Goal: Navigation & Orientation: Find specific page/section

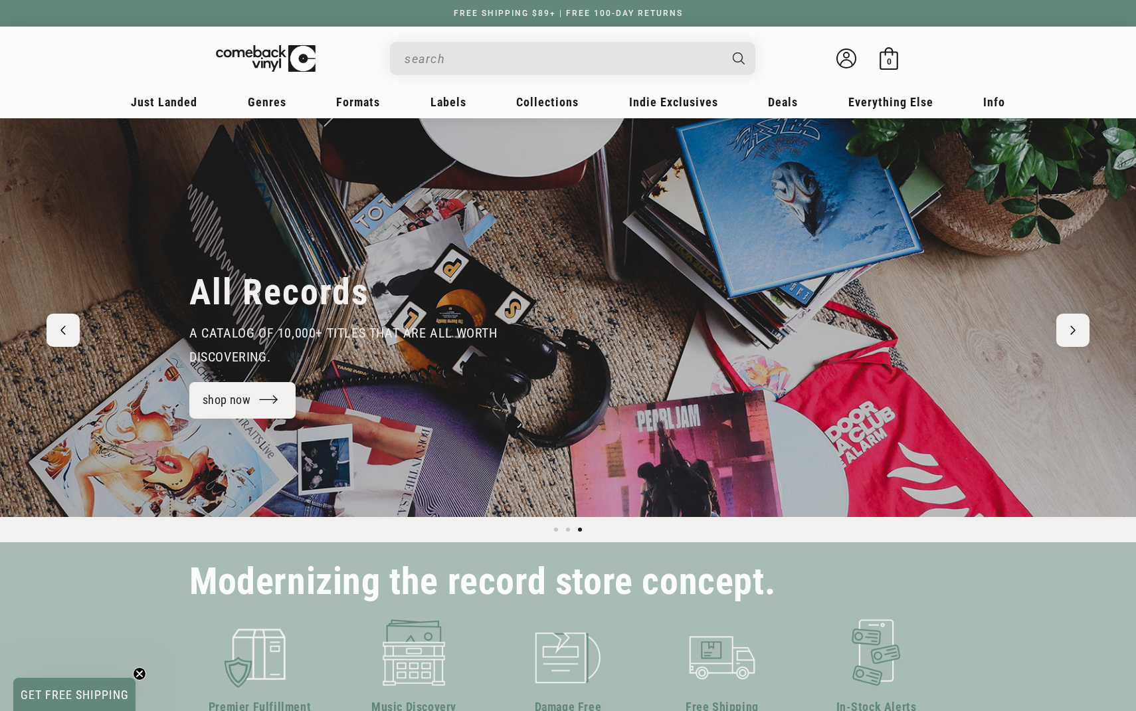
click at [65, 334] on icon "Previous slide" at bounding box center [62, 330] width 5 height 9
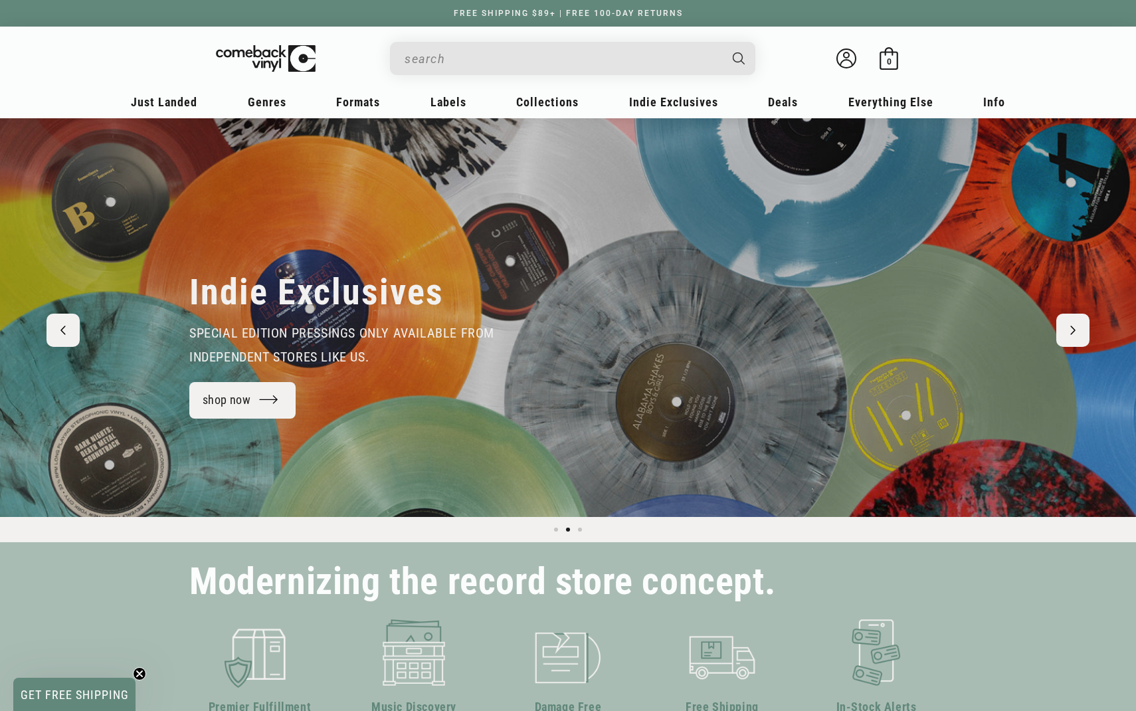
click at [1073, 328] on icon "Next slide" at bounding box center [1073, 330] width 4 height 8
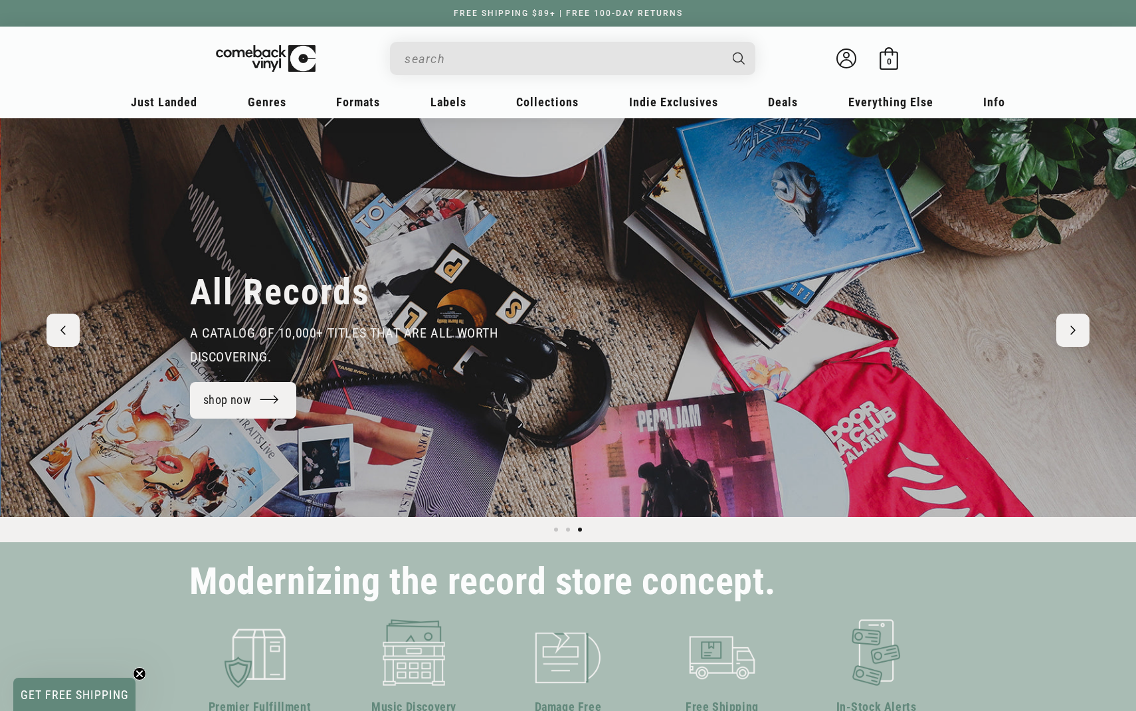
scroll to position [0, 2273]
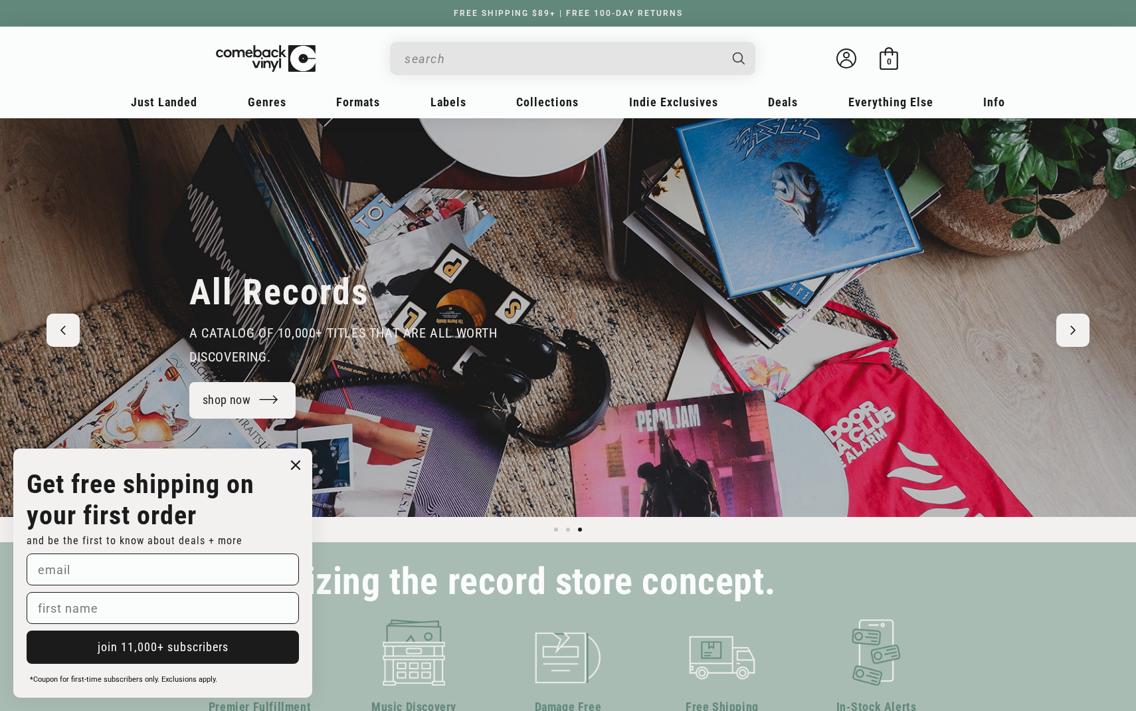
click at [298, 466] on circle "Close dialog" at bounding box center [295, 465] width 19 height 19
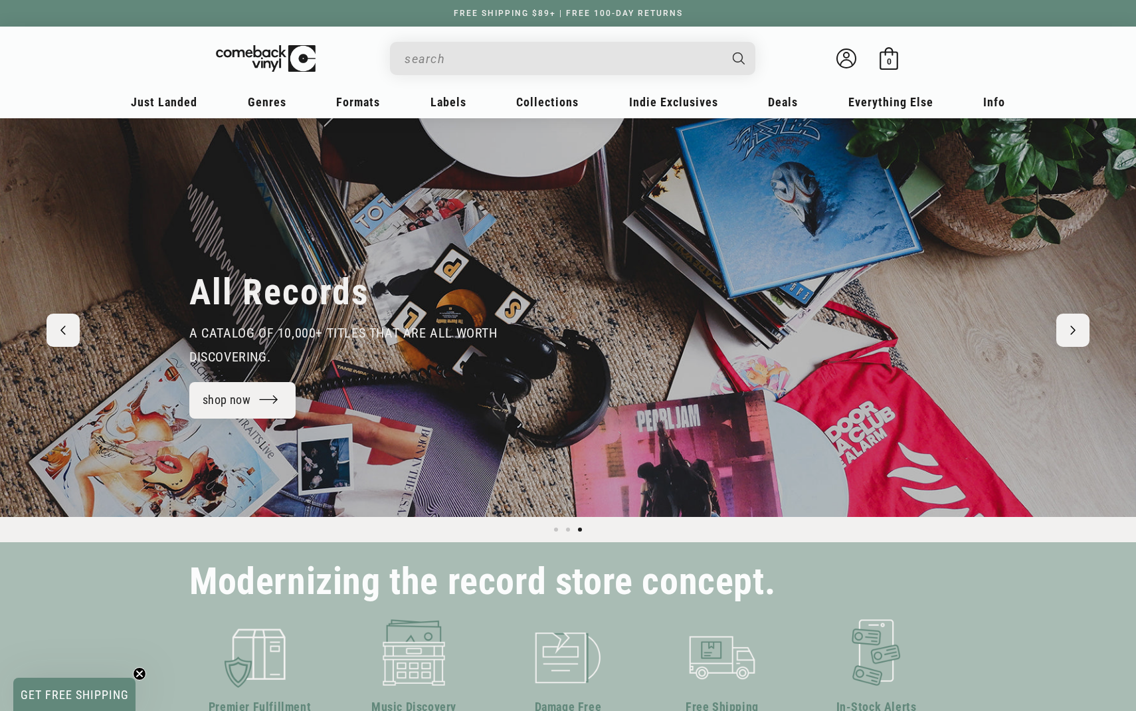
scroll to position [0, 0]
click at [567, 16] on link "FREE SHIPPING $89+ | FREE 100-DAY RETURNS" at bounding box center [569, 13] width 256 height 9
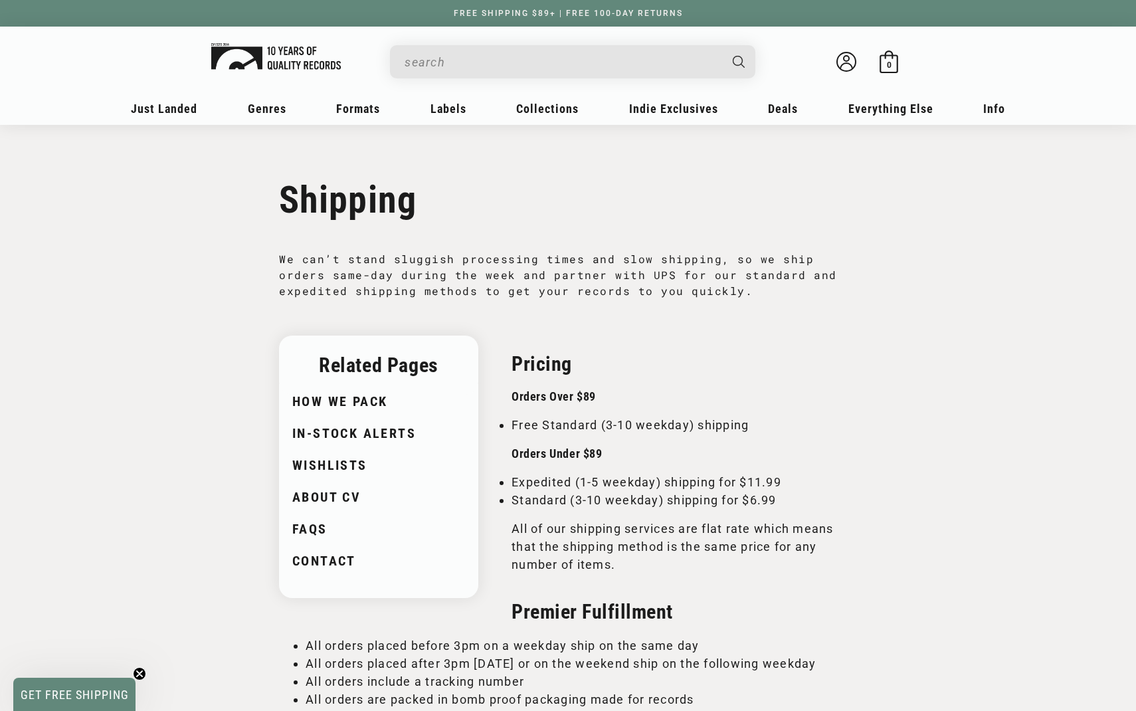
click at [292, 62] on img at bounding box center [276, 56] width 130 height 27
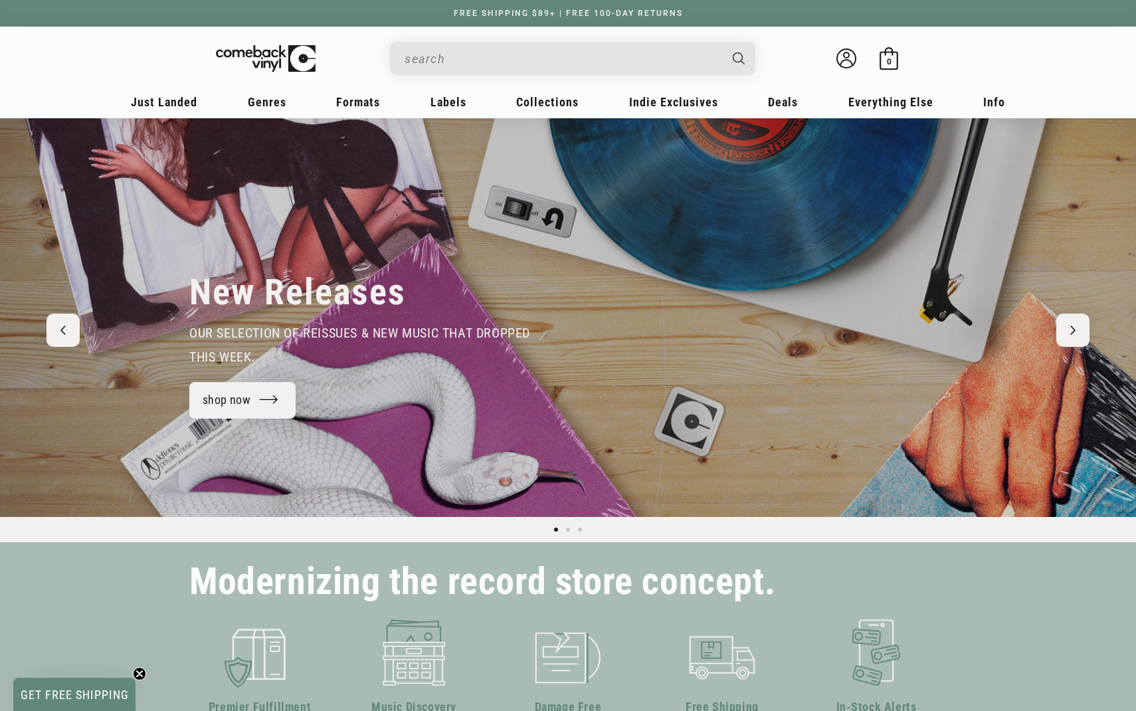
click at [510, 21] on div "FREE SHIPPING $89+ | FREE 100-DAY RETURNS" at bounding box center [568, 13] width 1136 height 27
click at [514, 17] on link "FREE SHIPPING $89+ | FREE 100-DAY RETURNS" at bounding box center [569, 13] width 256 height 9
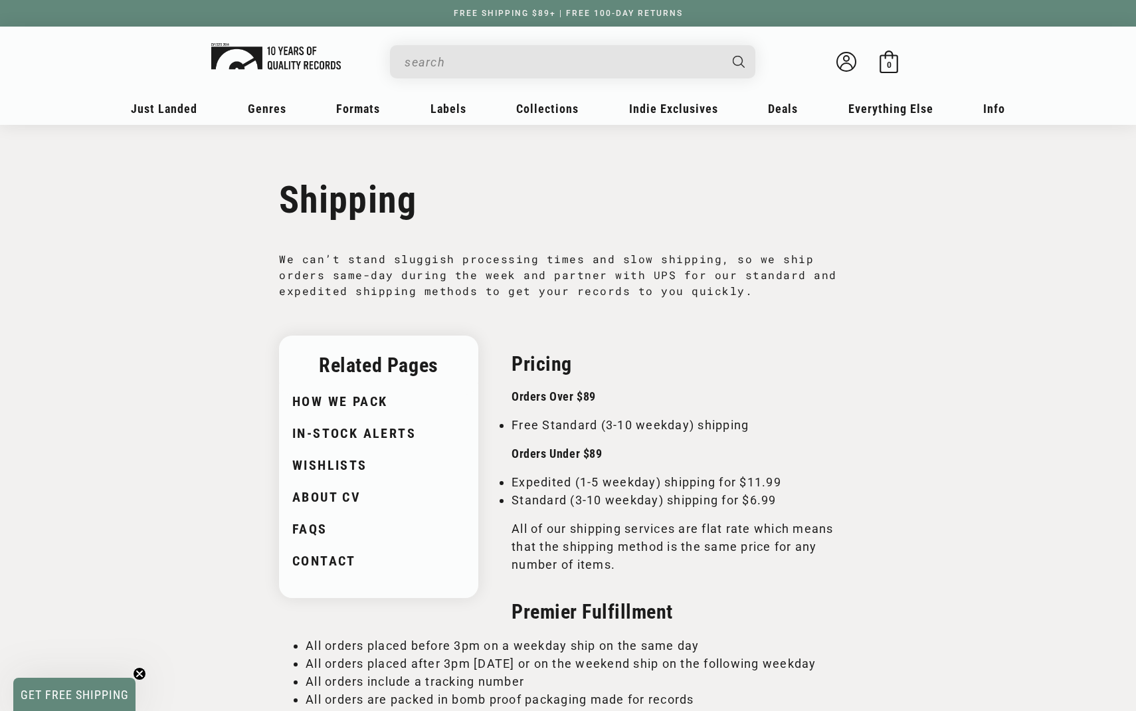
click at [307, 74] on link at bounding box center [266, 61] width 110 height 43
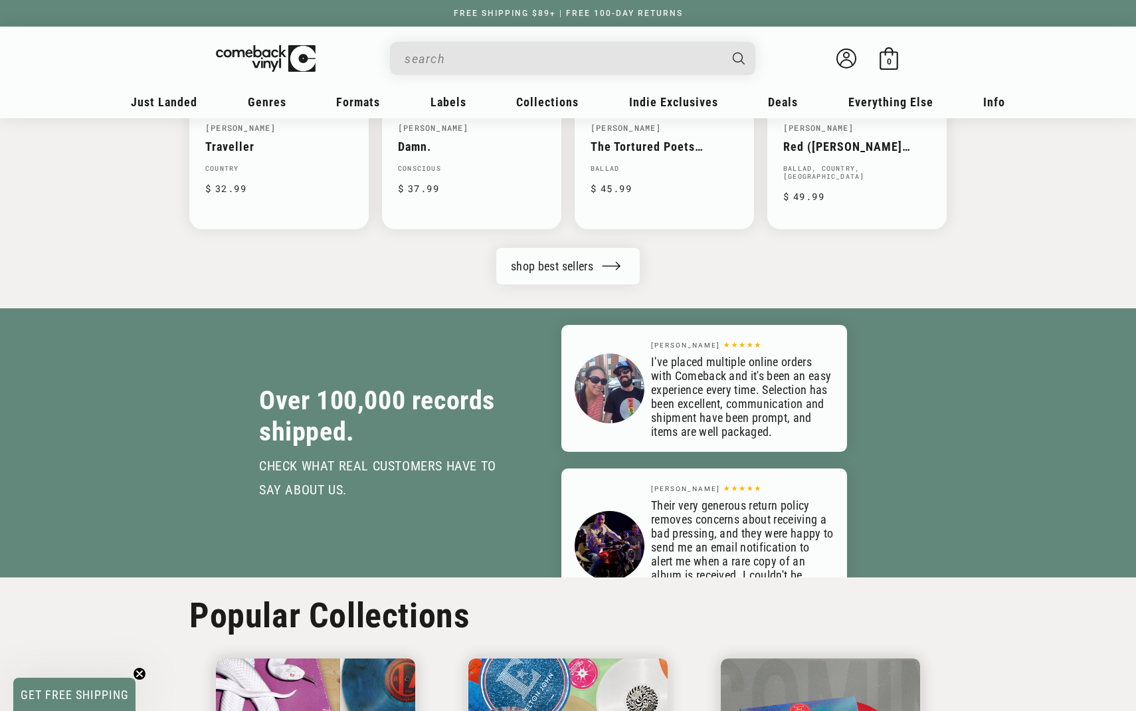
scroll to position [1532, 0]
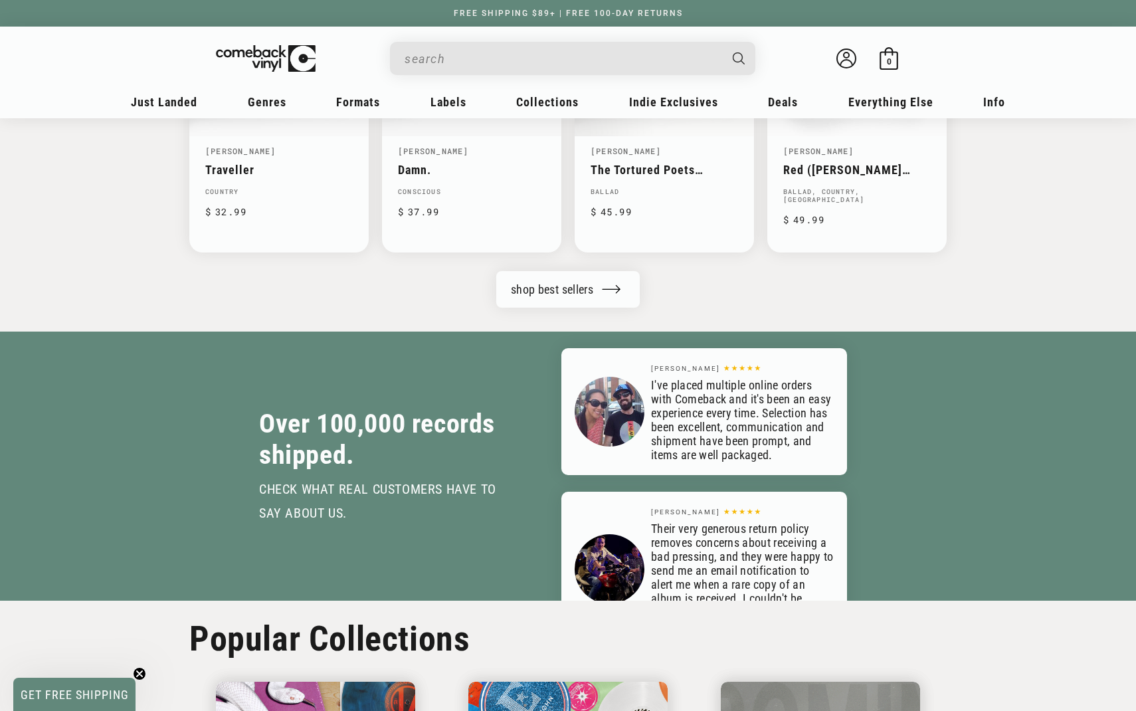
click at [646, 663] on div "Rob S. ★★★★★ Packing is top notch! I'm 3 deliveries in and I've never seen a re…" at bounding box center [705, 711] width 286 height 96
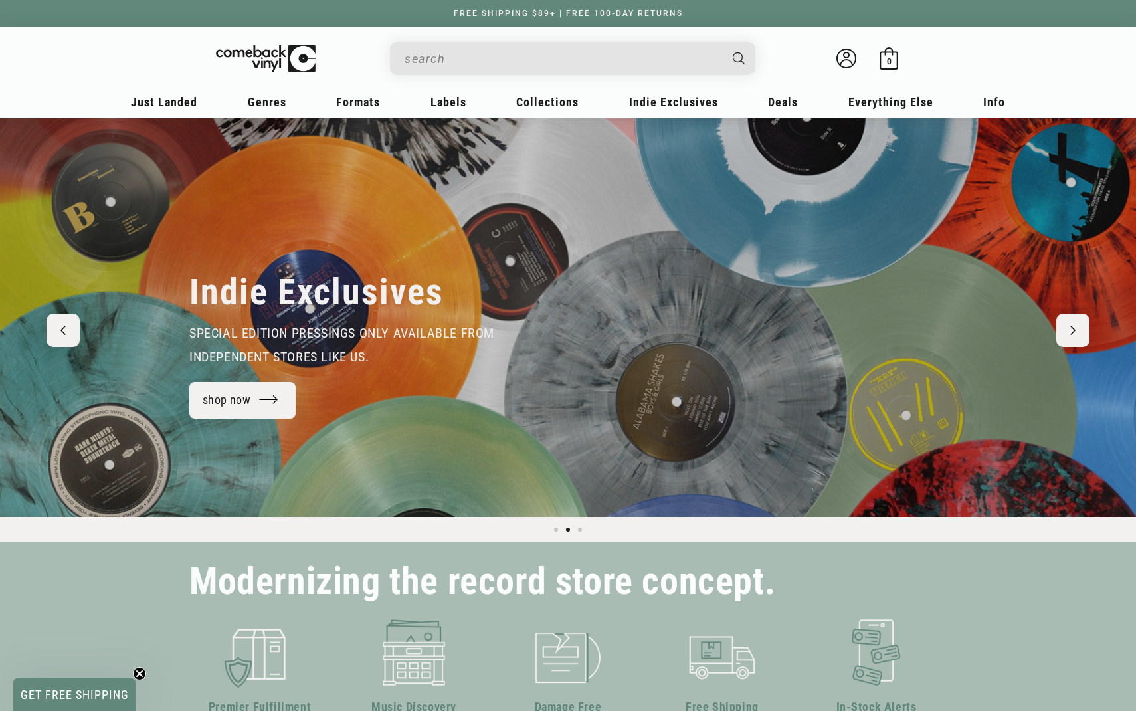
scroll to position [0, 1136]
click at [1066, 324] on button "Next slide" at bounding box center [1073, 330] width 33 height 33
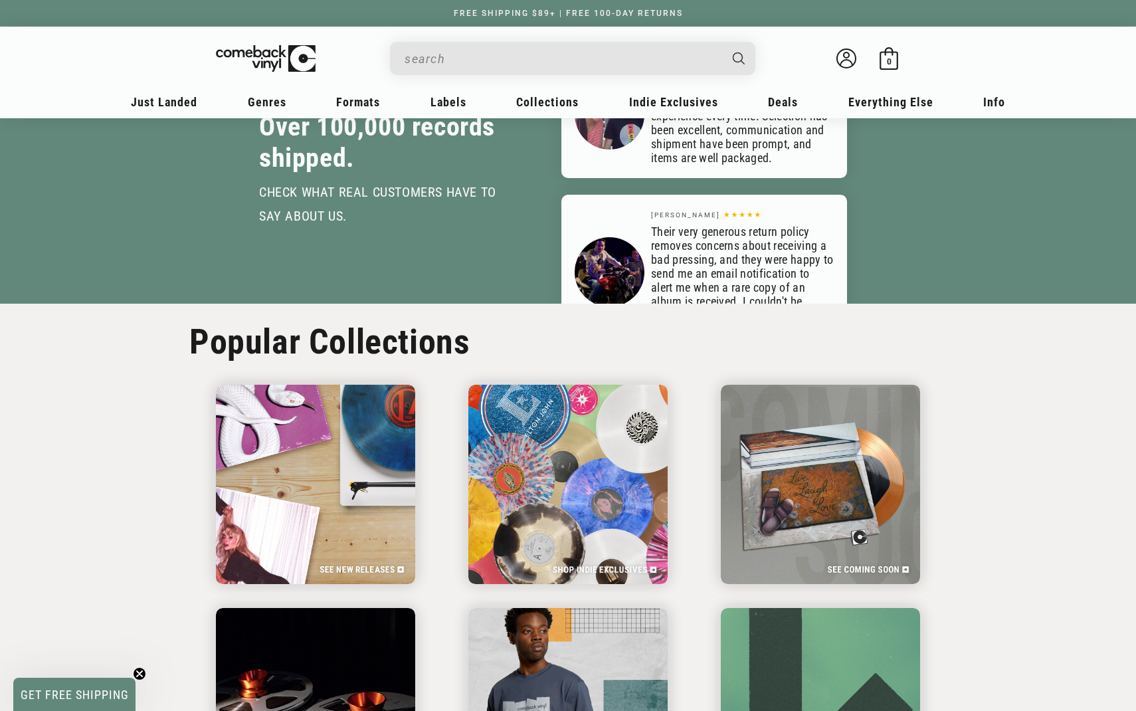
scroll to position [1957, 0]
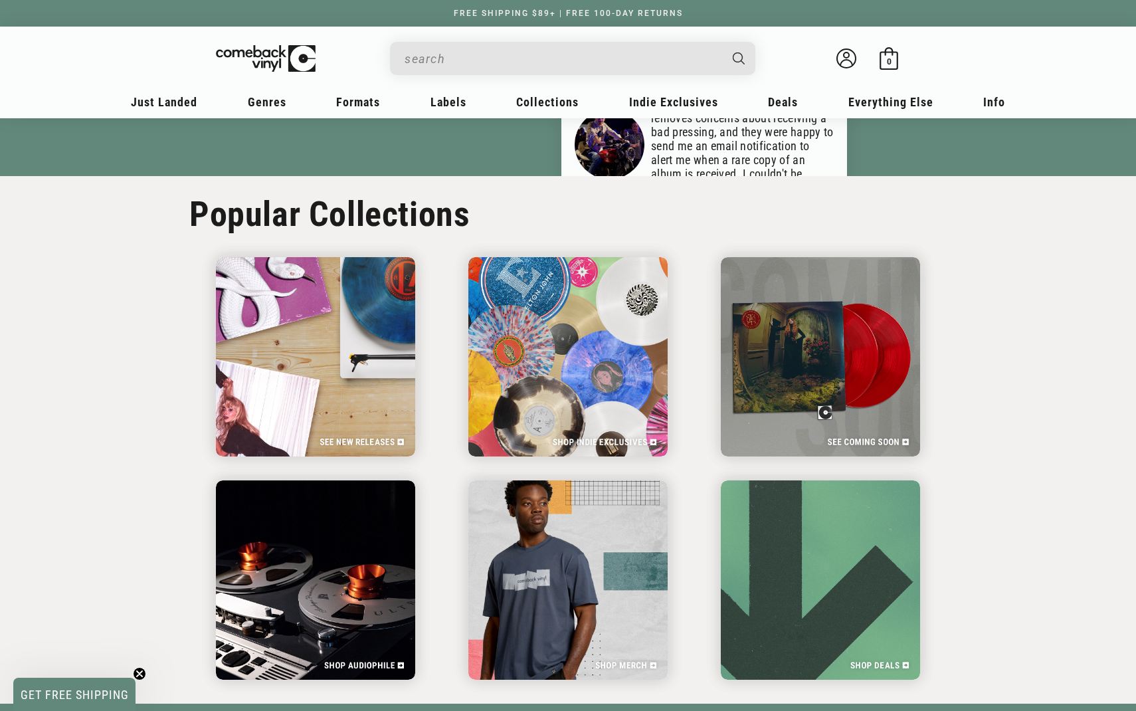
click at [76, 694] on span "GET FREE SHIPPING" at bounding box center [75, 695] width 108 height 14
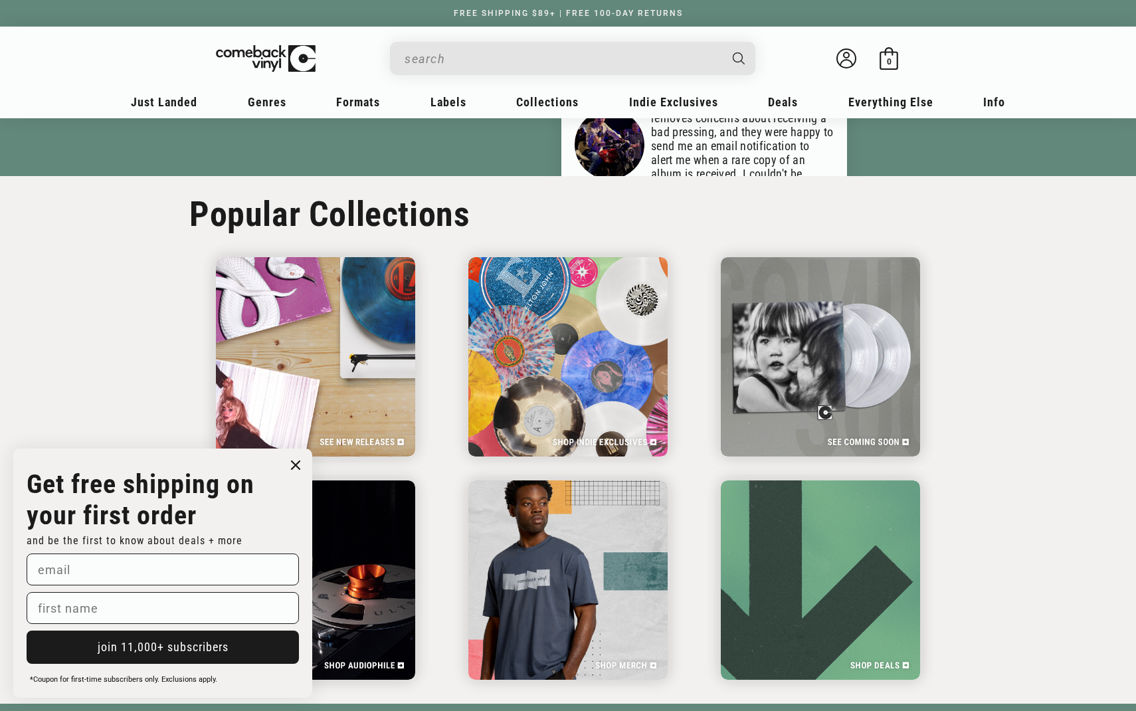
click at [294, 461] on circle "Close dialog" at bounding box center [295, 465] width 19 height 19
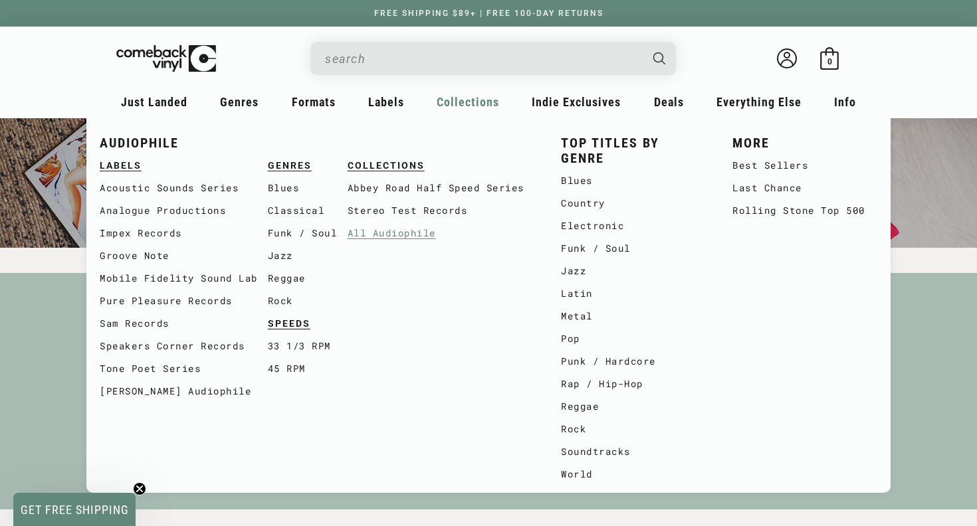
scroll to position [401, 0]
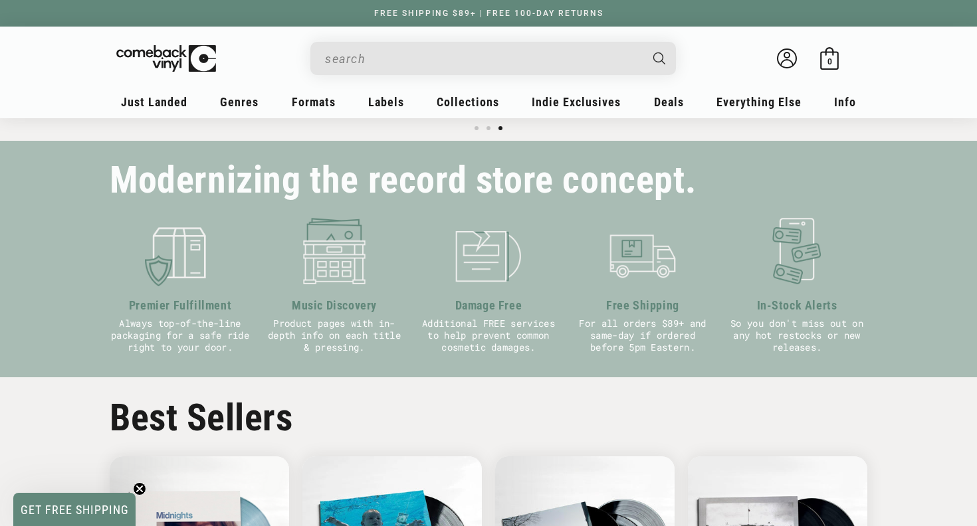
click at [14, 306] on div "Modernizing the record store concept. Premier Fulfillment Always top-of-the-lin…" at bounding box center [488, 259] width 977 height 237
drag, startPoint x: 102, startPoint y: 171, endPoint x: 699, endPoint y: 185, distance: 597.0
click at [699, 185] on div "Modernizing the record store concept. Premier Fulfillment Always top-of-the-lin…" at bounding box center [488, 259] width 824 height 237
copy h2 "Modernizing the record store concept."
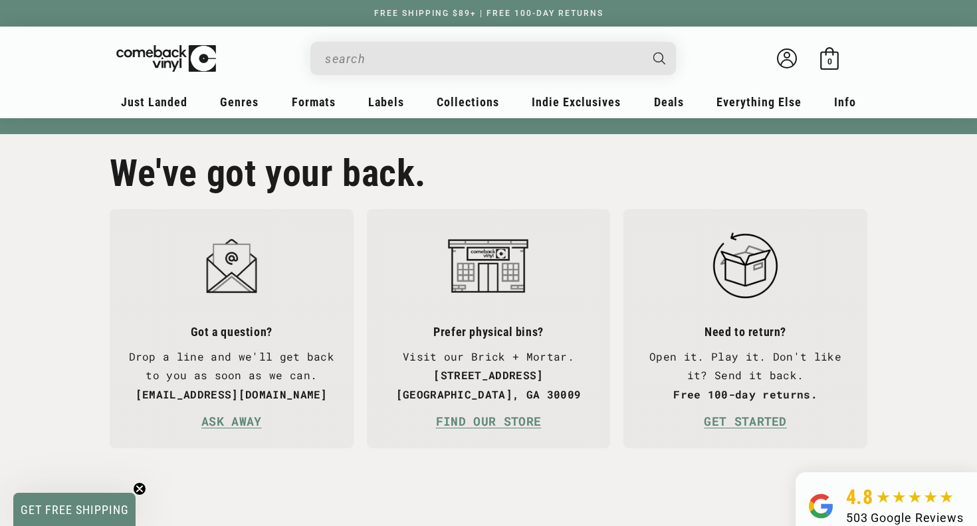
scroll to position [0, 1954]
click at [471, 415] on link "FIND OUR STORE" at bounding box center [488, 422] width 105 height 14
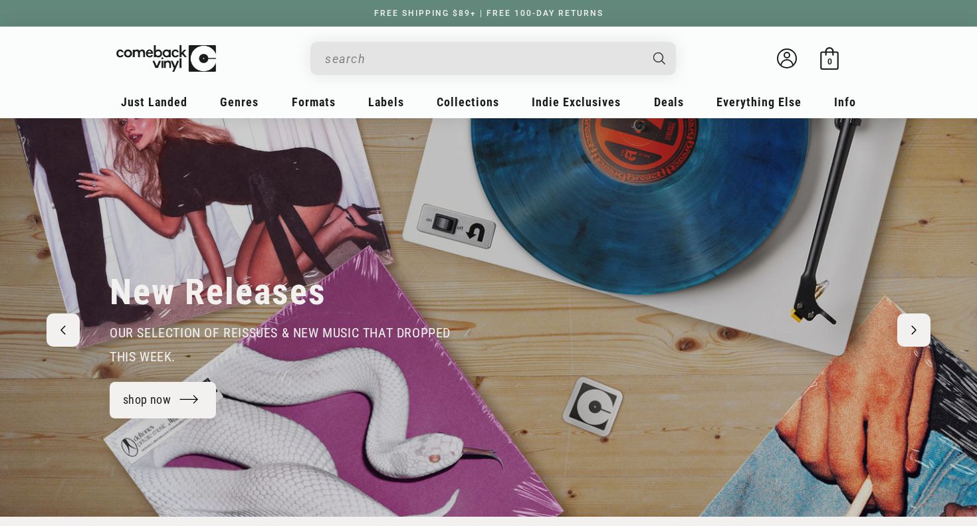
scroll to position [29, 0]
